Goal: Information Seeking & Learning: Understand process/instructions

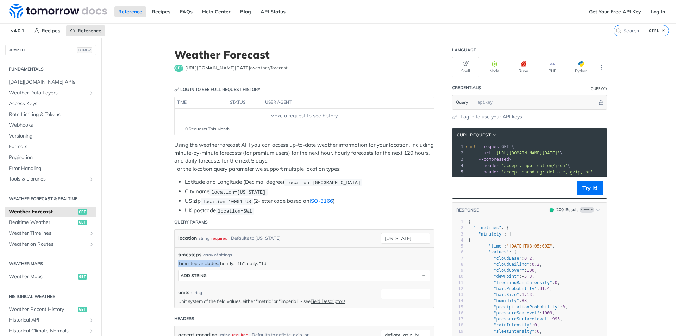
drag, startPoint x: 218, startPoint y: 264, endPoint x: 266, endPoint y: 253, distance: 49.5
click at [266, 253] on div "timesteps array of strings Timesteps includes: hourly: "1h", daily: "1d" timest…" at bounding box center [304, 266] width 252 height 30
click at [267, 253] on div "timesteps array of strings" at bounding box center [304, 254] width 252 height 7
click at [244, 260] on p "Timesteps includes: hourly: "1h", daily: "1d"" at bounding box center [304, 263] width 252 height 6
click at [401, 242] on div "location string required Defaults to new york new york" at bounding box center [304, 238] width 259 height 18
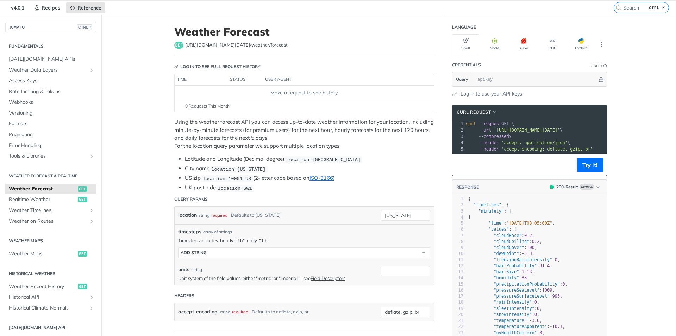
scroll to position [35, 0]
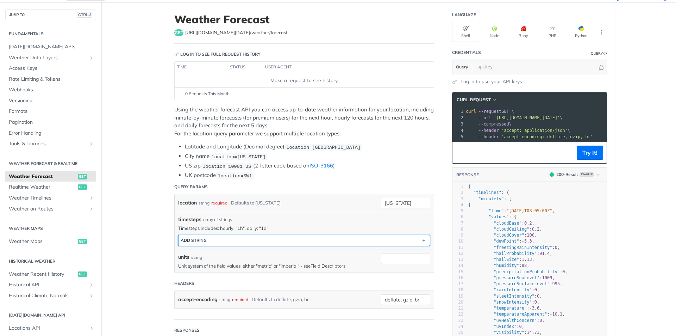
click at [244, 241] on button "ADD string" at bounding box center [304, 240] width 251 height 11
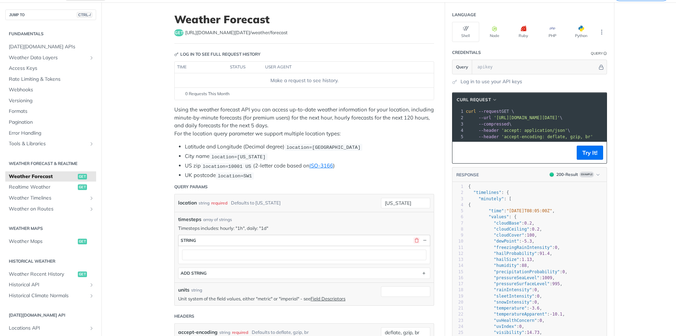
click at [415, 239] on button "button" at bounding box center [416, 240] width 6 height 6
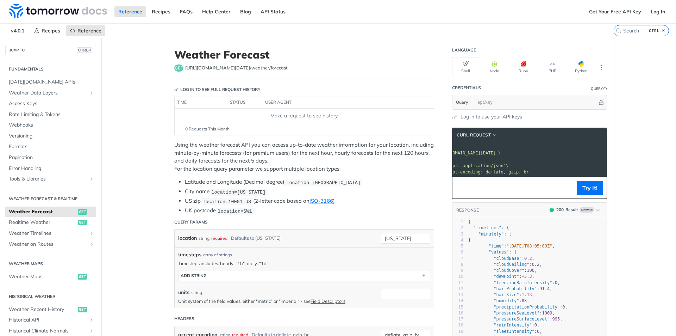
scroll to position [0, 0]
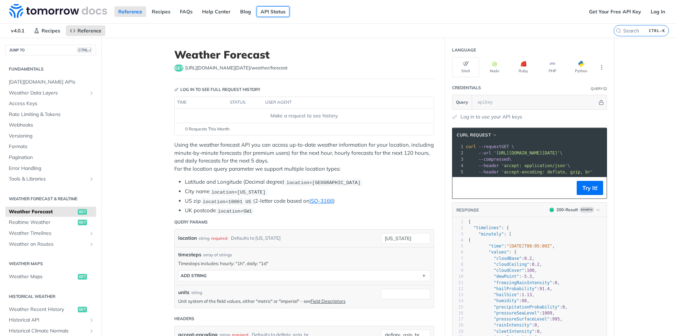
click at [273, 10] on link "API Status" at bounding box center [273, 11] width 33 height 11
click at [591, 13] on link "Get Your Free API Key" at bounding box center [615, 11] width 60 height 11
click at [625, 6] on link "Get Your Free API Key" at bounding box center [615, 11] width 60 height 11
click at [647, 10] on link "Log In" at bounding box center [658, 11] width 22 height 11
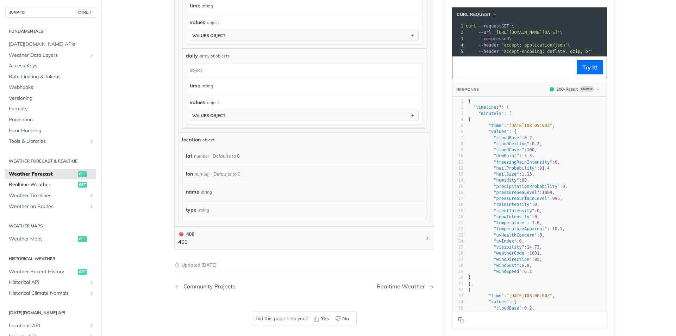
click at [49, 187] on span "Realtime Weather" at bounding box center [42, 184] width 67 height 7
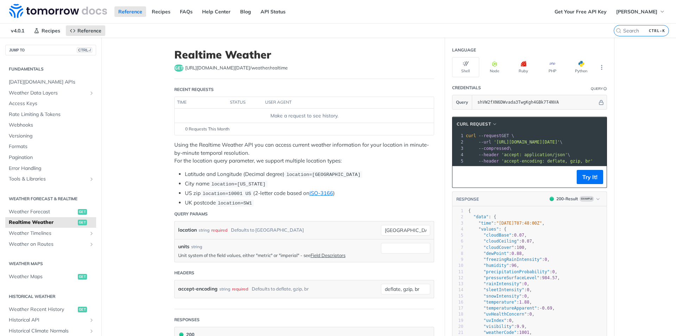
click at [494, 142] on span "'[URL][DOMAIN_NAME][DATE]'" at bounding box center [527, 141] width 66 height 5
click at [570, 149] on pre "--compressed \" at bounding box center [599, 148] width 270 height 6
click at [560, 143] on span "'[URL][DOMAIN_NAME][DATE]'" at bounding box center [527, 141] width 66 height 5
copy span "[URL][DOMAIN_NAME][DATE]"
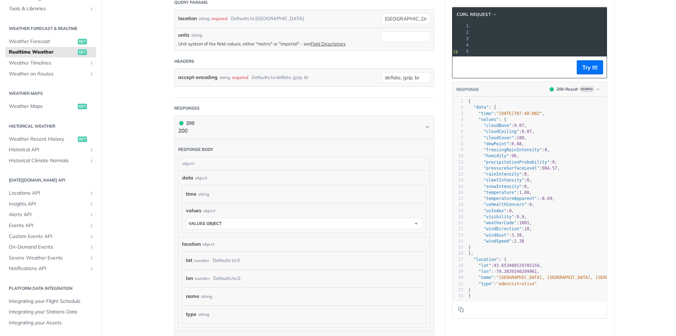
click at [271, 260] on div "lat number Defaults to 0" at bounding box center [304, 260] width 237 height 11
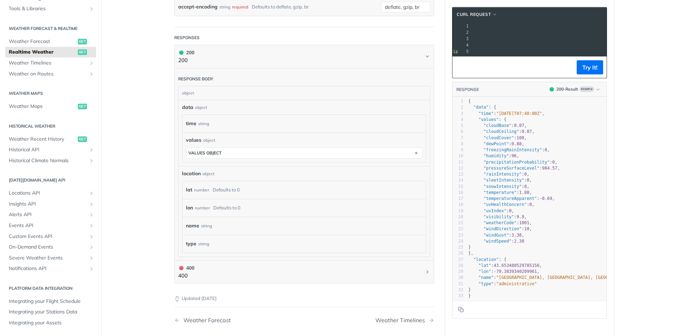
click at [203, 194] on div "lat number Defaults to 0" at bounding box center [304, 189] width 237 height 11
click at [240, 200] on div "lon number Defaults to 0" at bounding box center [304, 208] width 244 height 18
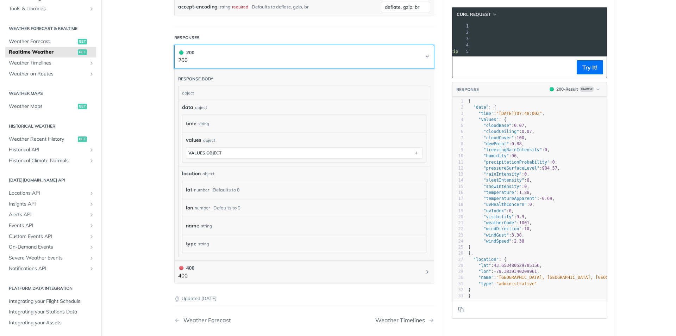
click at [282, 56] on button "200 200" at bounding box center [304, 57] width 252 height 16
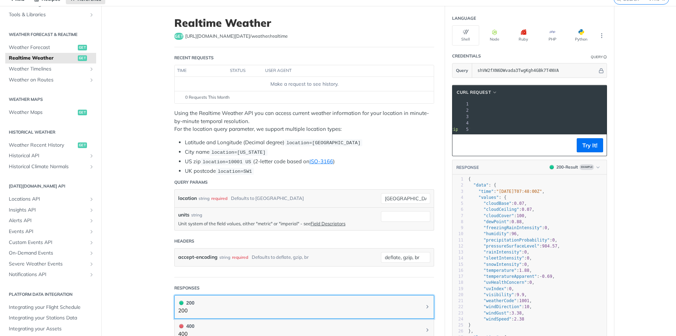
scroll to position [18, 0]
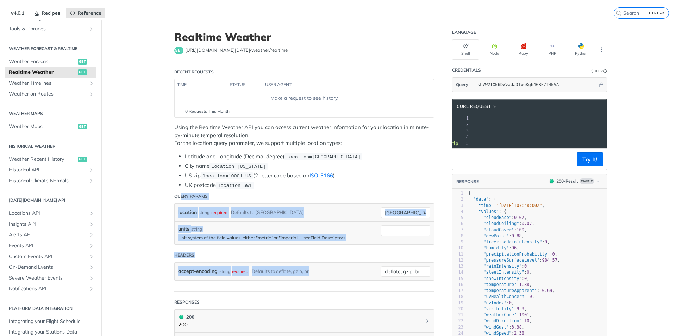
drag, startPoint x: 317, startPoint y: 267, endPoint x: 178, endPoint y: 200, distance: 153.7
click at [178, 200] on form "Query Params location string required Defaults to [GEOGRAPHIC_DATA] [GEOGRAPHIC…" at bounding box center [304, 240] width 260 height 102
click at [266, 211] on div "Defaults to [GEOGRAPHIC_DATA]" at bounding box center [267, 212] width 73 height 10
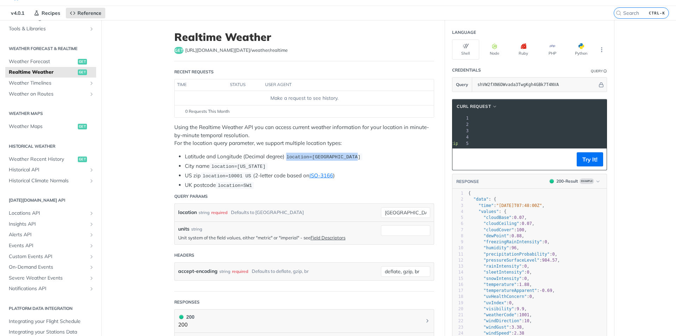
drag, startPoint x: 286, startPoint y: 155, endPoint x: 350, endPoint y: 155, distance: 64.8
click at [350, 155] on span "location=[GEOGRAPHIC_DATA]" at bounding box center [323, 156] width 74 height 5
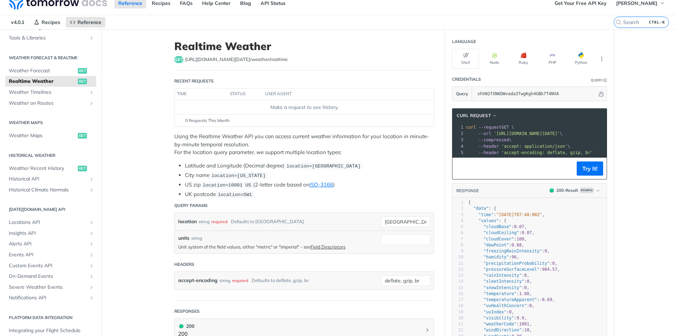
scroll to position [0, 0]
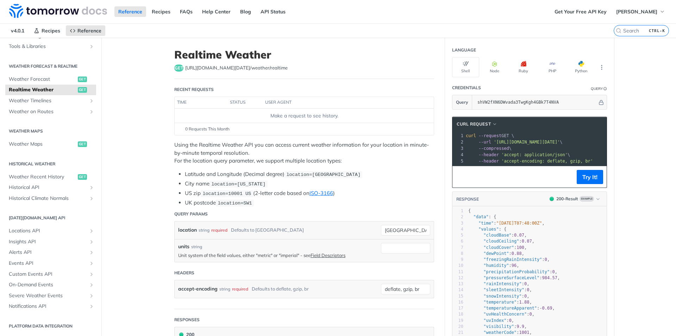
click at [514, 142] on span "'[URL][DOMAIN_NAME][DATE]'" at bounding box center [527, 141] width 66 height 5
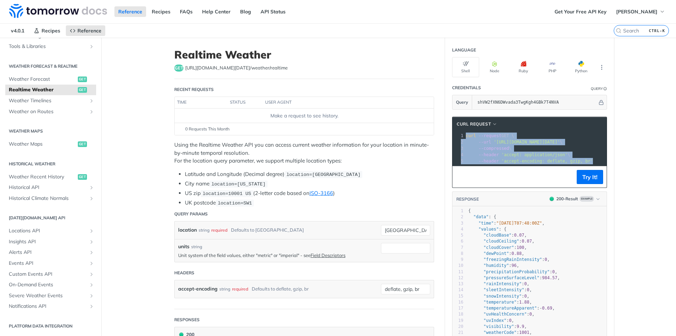
copy div "curl --request GET \ 2 --url '[URL][DOMAIN_NAME][DATE]' \ 3 --compressed \ 4 --…"
click at [495, 72] on button "Node" at bounding box center [494, 67] width 27 height 20
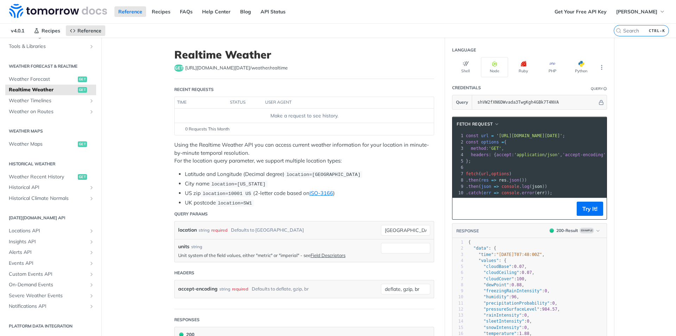
click at [505, 168] on pre "​" at bounding box center [599, 167] width 270 height 6
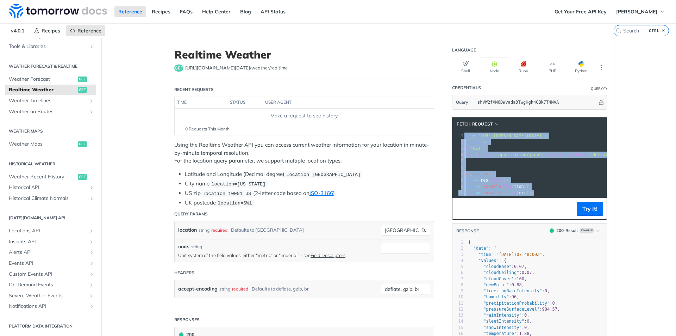
scroll to position [0, 17]
click at [473, 68] on button "Shell" at bounding box center [465, 67] width 27 height 20
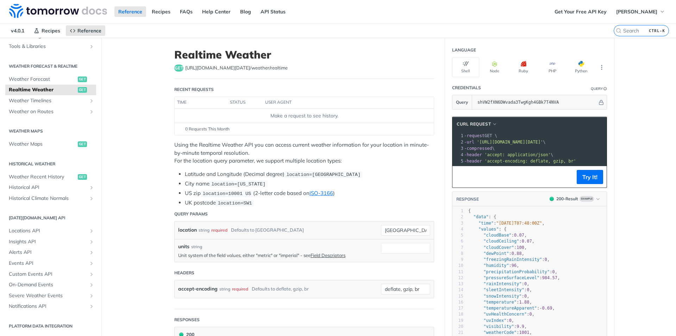
click at [512, 154] on span "'accept: application/json'" at bounding box center [517, 154] width 66 height 5
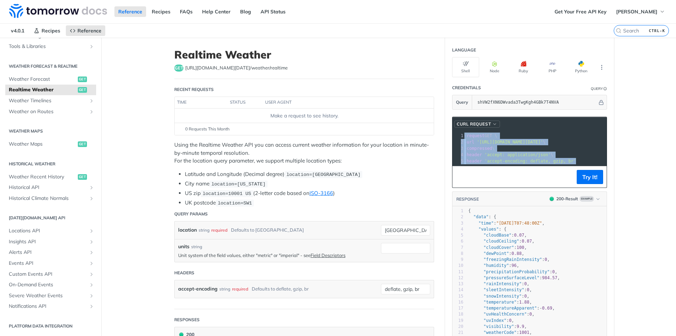
click at [483, 125] on span "cURL Request" at bounding box center [474, 124] width 34 height 6
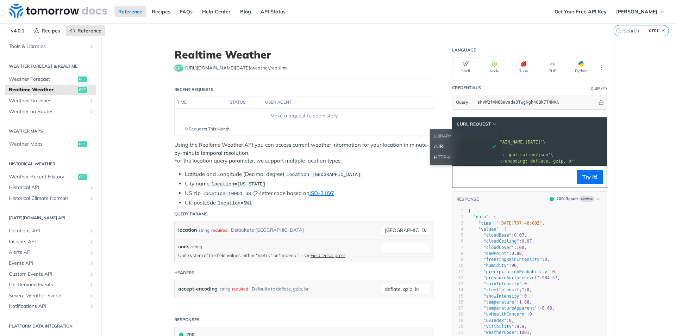
click at [458, 155] on div "HTTPie" at bounding box center [465, 157] width 63 height 7
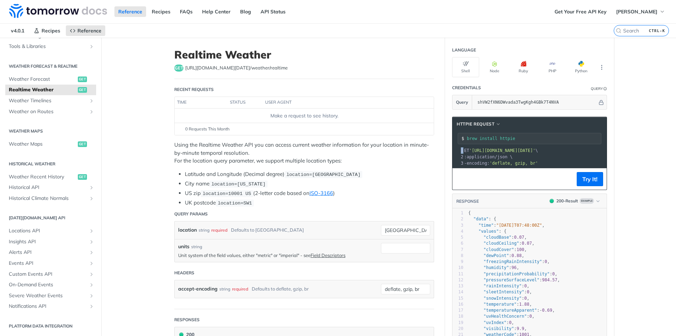
drag, startPoint x: 509, startPoint y: 173, endPoint x: 477, endPoint y: 173, distance: 32.0
click at [477, 173] on div "HTTPie Request brew install httpie xxxxxxxxxx 10 5 1 http GET '[URL][DOMAIN_NAM…" at bounding box center [529, 153] width 155 height 73
click at [492, 64] on icon "button" at bounding box center [495, 64] width 6 height 6
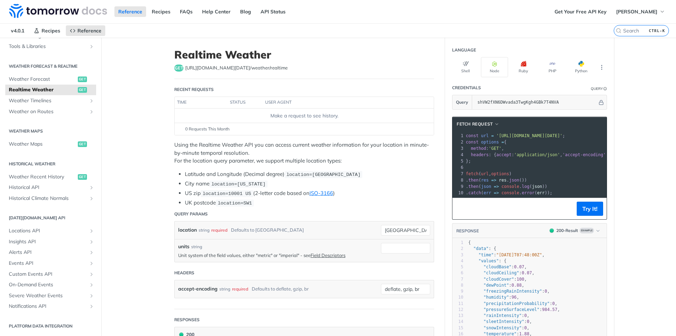
click at [499, 144] on pre "const options = {" at bounding box center [599, 142] width 270 height 6
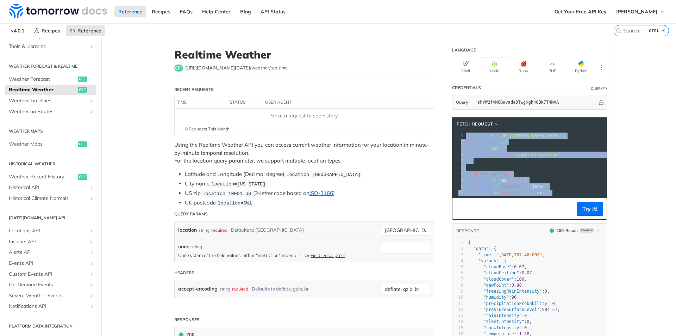
copy div "const url = '[URL][DOMAIN_NAME][DATE]' ; 2 const options = { 3 method : 'GET' ,…"
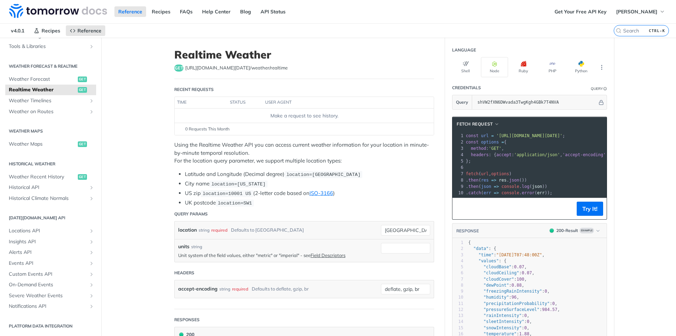
click at [507, 164] on pre "​" at bounding box center [599, 167] width 270 height 6
drag, startPoint x: 268, startPoint y: 114, endPoint x: 357, endPoint y: 120, distance: 89.3
click at [357, 120] on td "Make a request to see history." at bounding box center [304, 115] width 259 height 14
drag, startPoint x: 173, startPoint y: 90, endPoint x: 218, endPoint y: 92, distance: 44.4
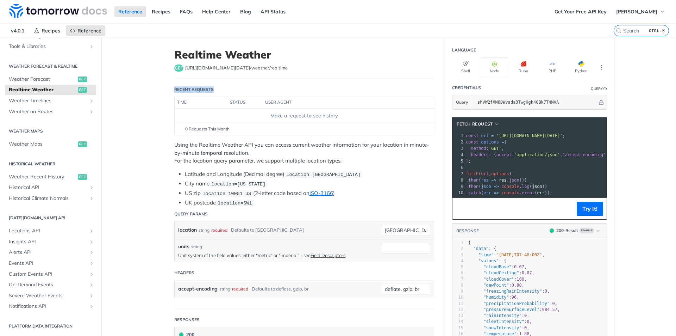
click at [218, 92] on header "Recent Requests" at bounding box center [304, 89] width 260 height 14
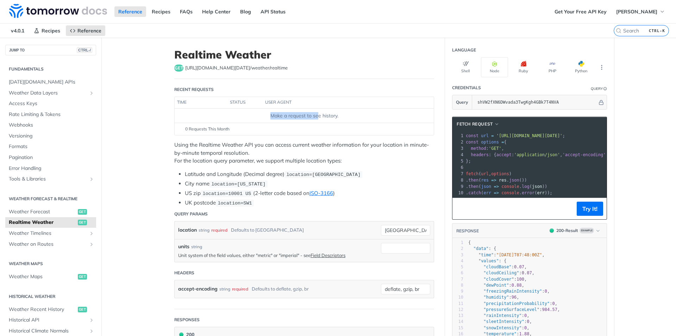
drag, startPoint x: 269, startPoint y: 114, endPoint x: 314, endPoint y: 112, distance: 45.1
click at [314, 112] on div "Make a request to see history." at bounding box center [303, 115] width 253 height 7
drag, startPoint x: 340, startPoint y: 112, endPoint x: 274, endPoint y: 110, distance: 66.6
click at [274, 110] on td "Make a request to see history." at bounding box center [304, 115] width 259 height 14
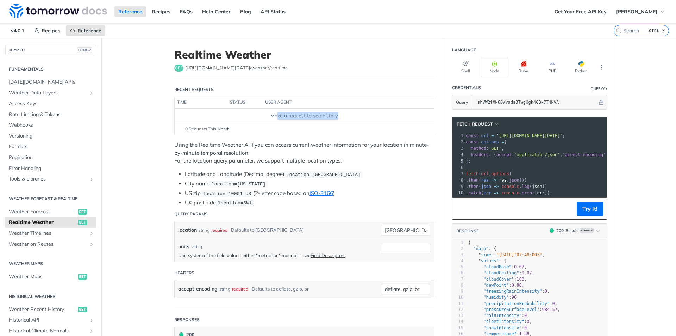
click at [274, 110] on td "Make a request to see history." at bounding box center [304, 115] width 259 height 14
drag, startPoint x: 493, startPoint y: 133, endPoint x: 600, endPoint y: 135, distance: 107.0
click at [556, 135] on span "'[URL][DOMAIN_NAME][DATE]'" at bounding box center [523, 135] width 66 height 5
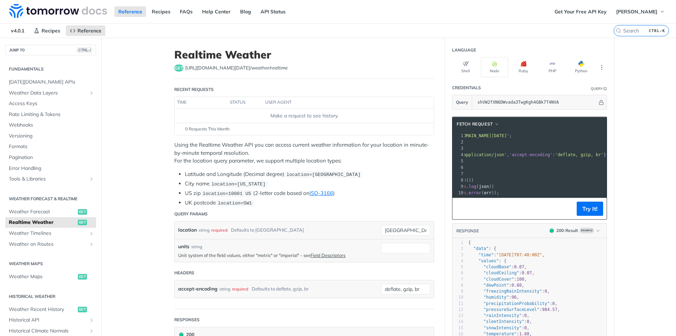
scroll to position [0, 127]
copy span "[URL][DOMAIN_NAME][DATE]"
